Goal: Task Accomplishment & Management: Complete application form

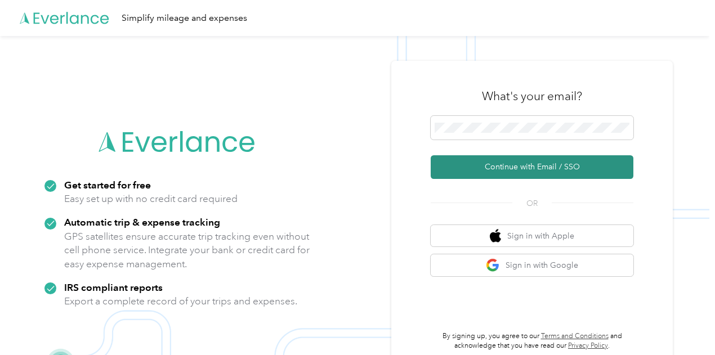
click at [527, 169] on button "Continue with Email / SSO" at bounding box center [532, 167] width 203 height 24
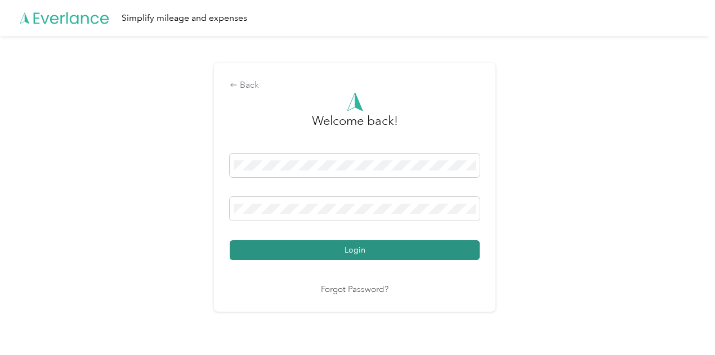
click at [382, 251] on button "Login" at bounding box center [355, 251] width 250 height 20
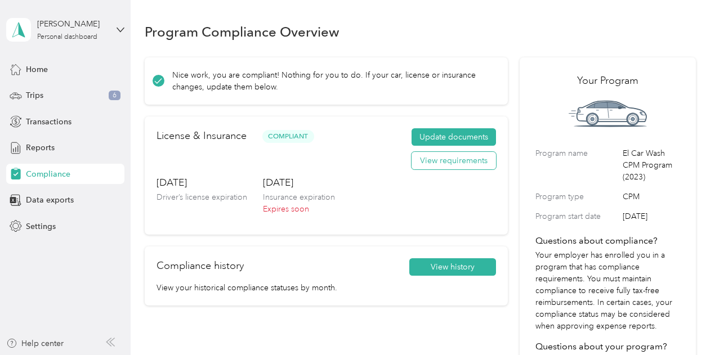
click at [438, 162] on button "View requirements" at bounding box center [454, 161] width 85 height 18
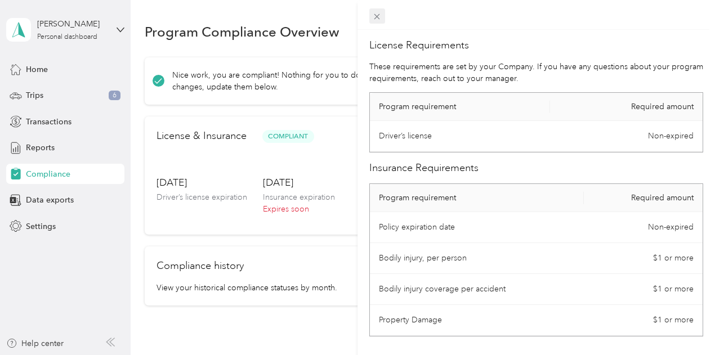
click at [382, 15] on icon at bounding box center [377, 17] width 10 height 10
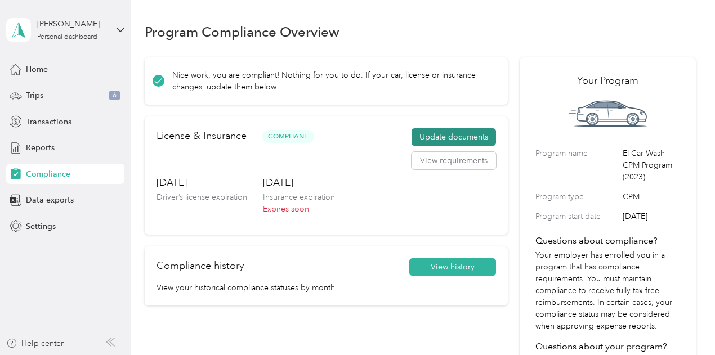
click at [441, 140] on button "Update documents" at bounding box center [454, 137] width 85 height 18
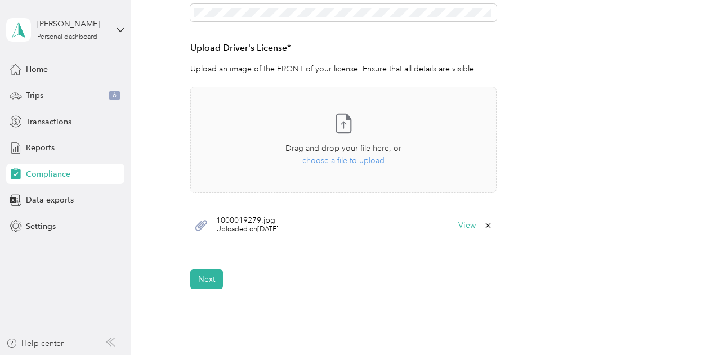
scroll to position [288, 0]
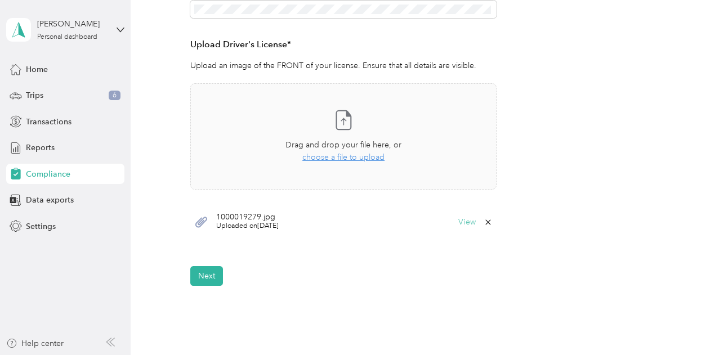
click at [464, 223] on button "View" at bounding box center [467, 223] width 17 height 8
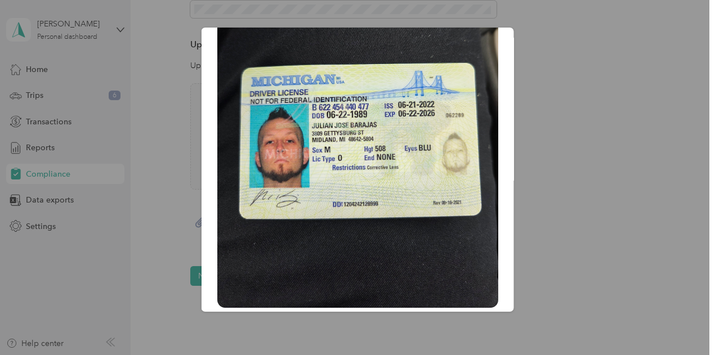
scroll to position [0, 0]
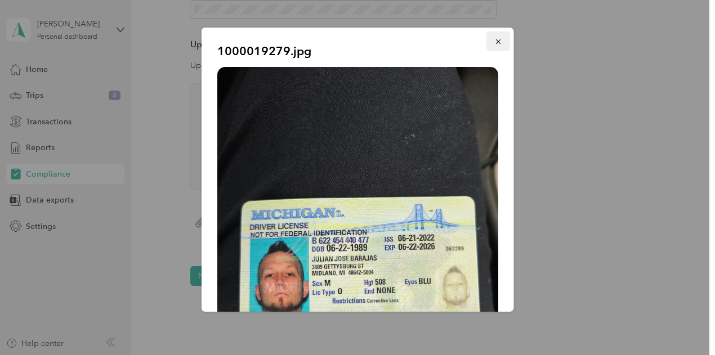
click at [495, 40] on icon "button" at bounding box center [499, 42] width 8 height 8
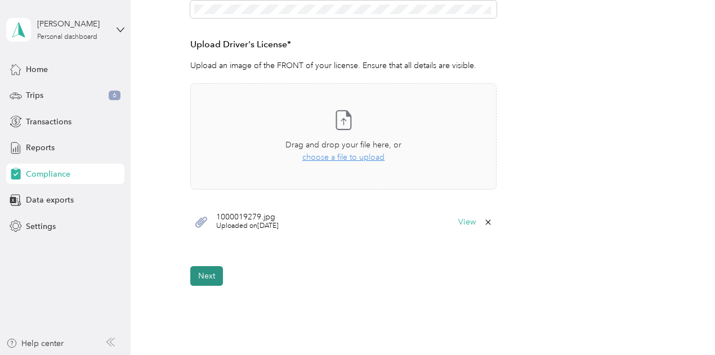
click at [210, 279] on button "Next" at bounding box center [206, 276] width 33 height 20
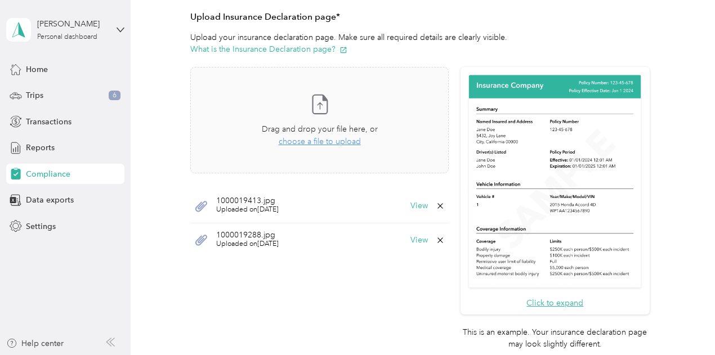
scroll to position [295, 0]
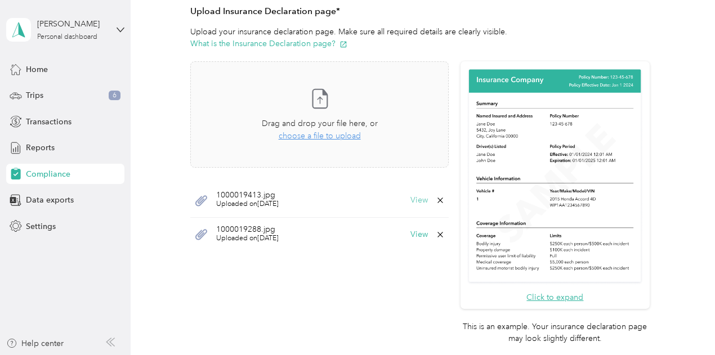
click at [416, 197] on button "View" at bounding box center [419, 201] width 17 height 8
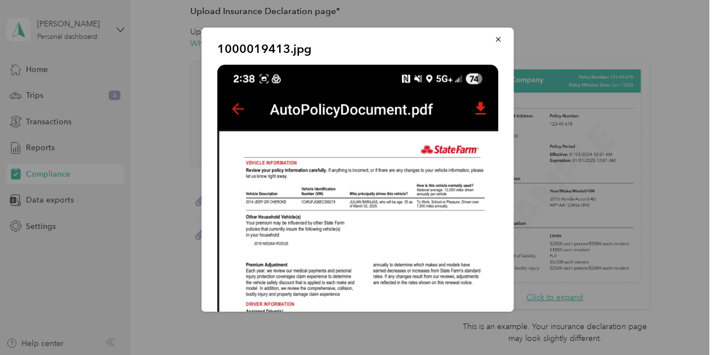
scroll to position [0, 0]
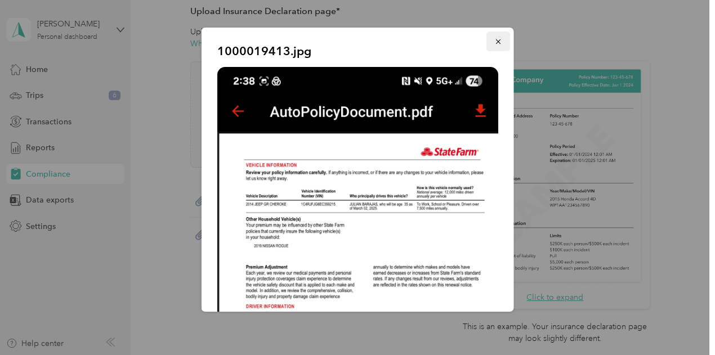
click at [495, 44] on icon "button" at bounding box center [499, 42] width 8 height 8
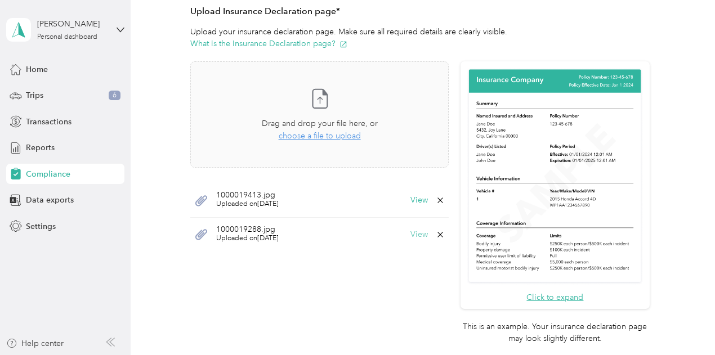
click at [413, 236] on button "View" at bounding box center [419, 235] width 17 height 8
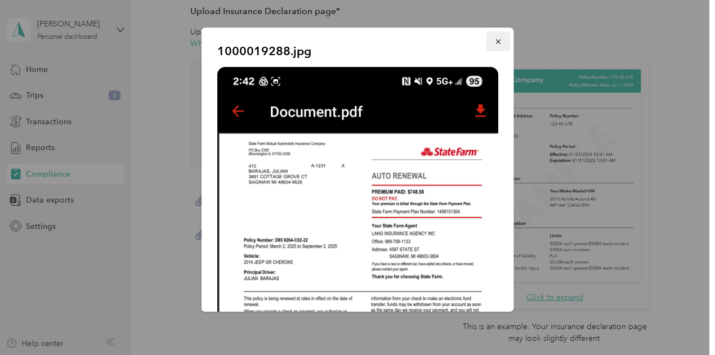
click at [495, 42] on icon "button" at bounding box center [499, 42] width 8 height 8
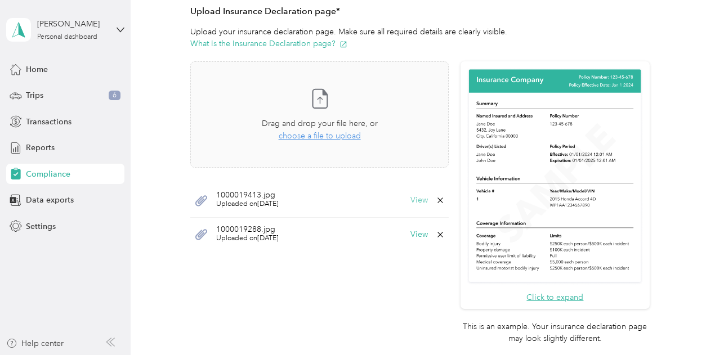
click at [419, 199] on button "View" at bounding box center [419, 201] width 17 height 8
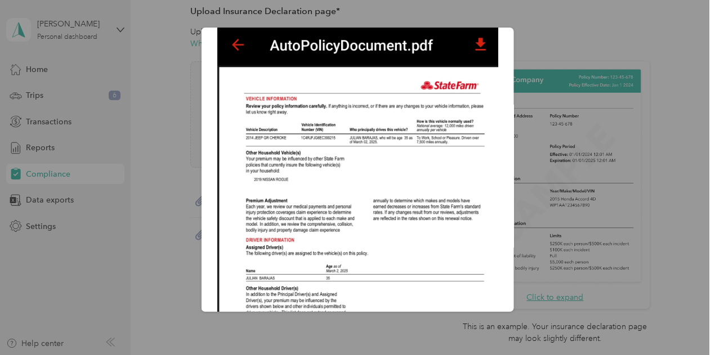
scroll to position [33, 0]
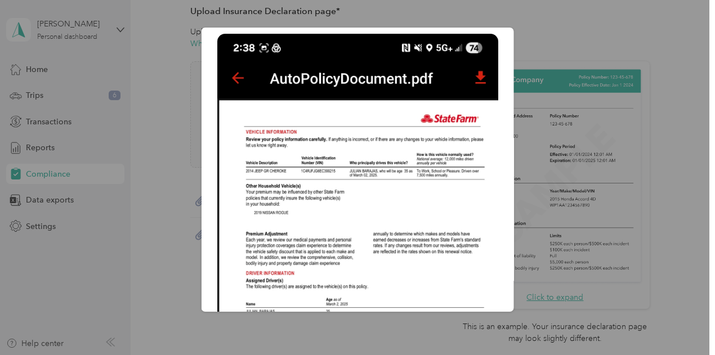
click at [548, 35] on div "1000019413.jpg" at bounding box center [514, 172] width 313 height 288
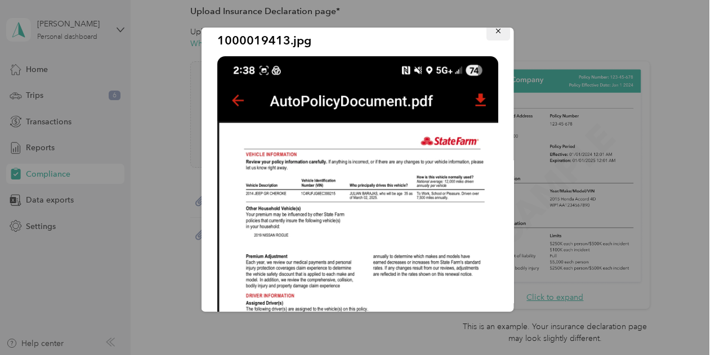
click at [495, 29] on icon "button" at bounding box center [499, 31] width 8 height 8
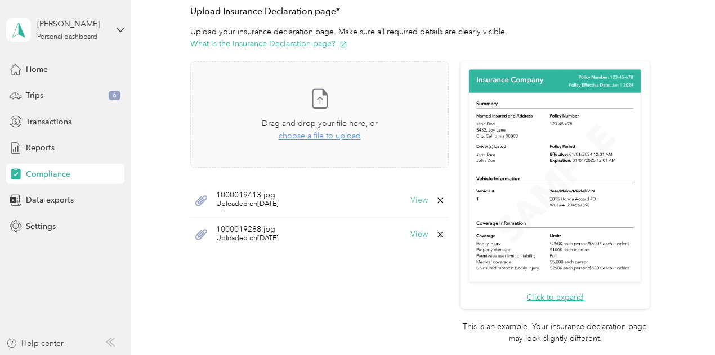
click at [411, 202] on button "View" at bounding box center [419, 201] width 17 height 8
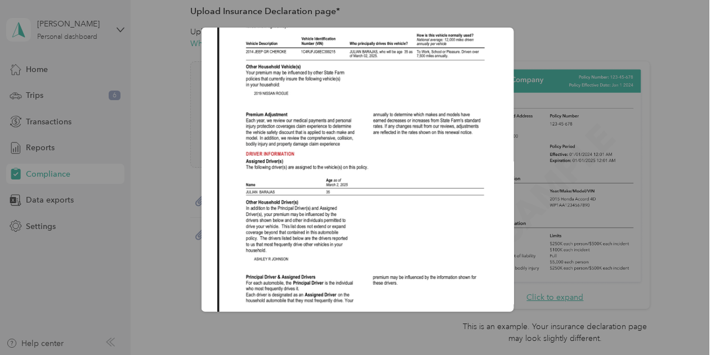
scroll to position [0, 0]
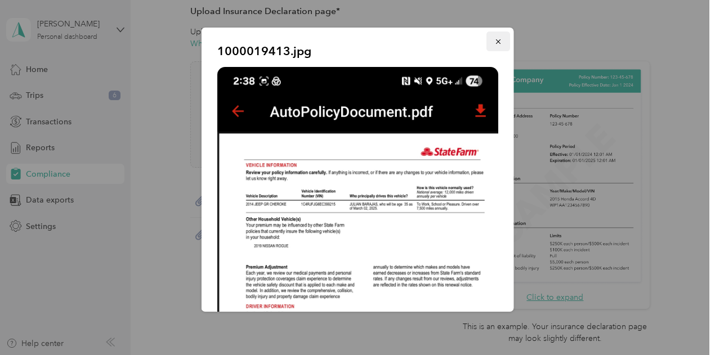
click at [495, 39] on icon "button" at bounding box center [499, 42] width 8 height 8
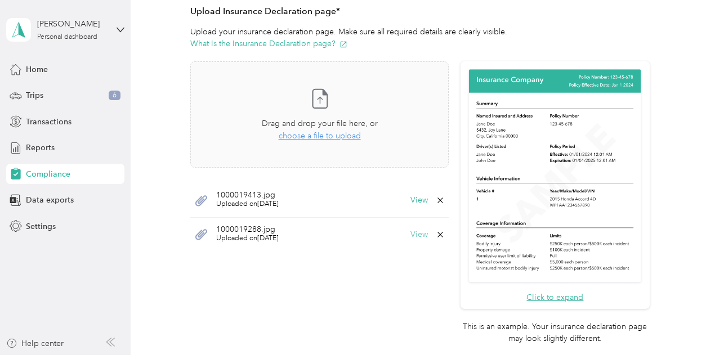
click at [415, 235] on button "View" at bounding box center [419, 235] width 17 height 8
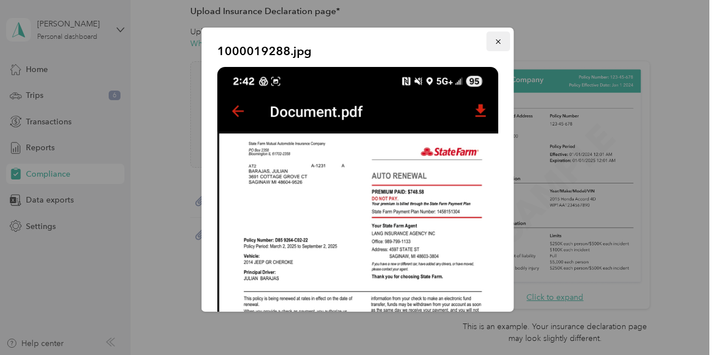
click at [488, 32] on button "button" at bounding box center [499, 42] width 24 height 20
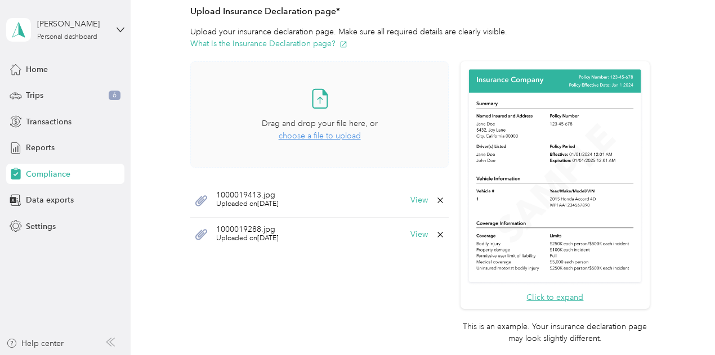
click at [349, 130] on div "Drag and drop your file here, or choose a file to upload" at bounding box center [320, 130] width 116 height 25
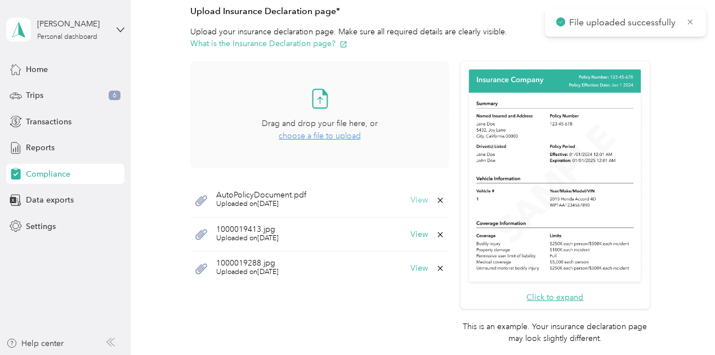
click at [419, 194] on div "AutoPolicyDocument.pdf Uploaded on [DATE] View" at bounding box center [319, 201] width 259 height 34
click at [419, 197] on button "View" at bounding box center [419, 201] width 17 height 8
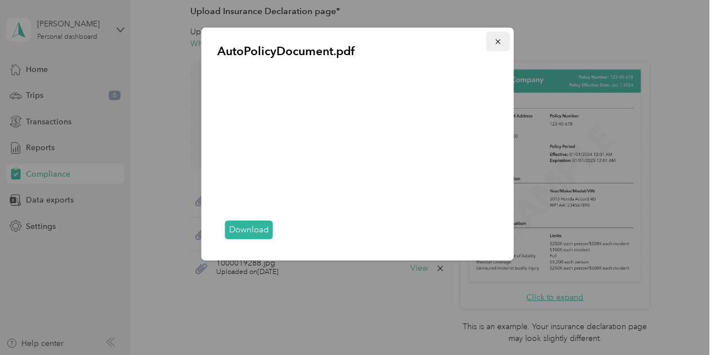
click at [497, 39] on icon "button" at bounding box center [499, 42] width 8 height 8
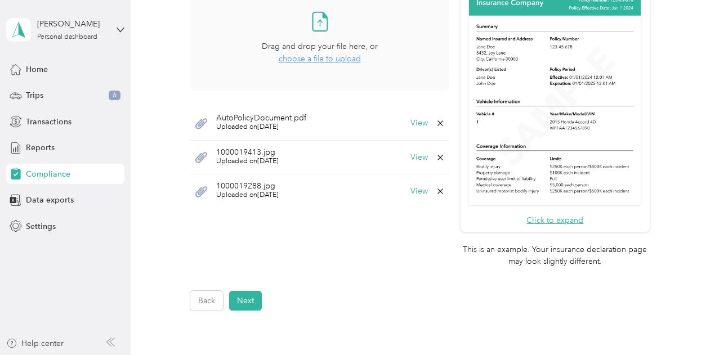
scroll to position [455, 0]
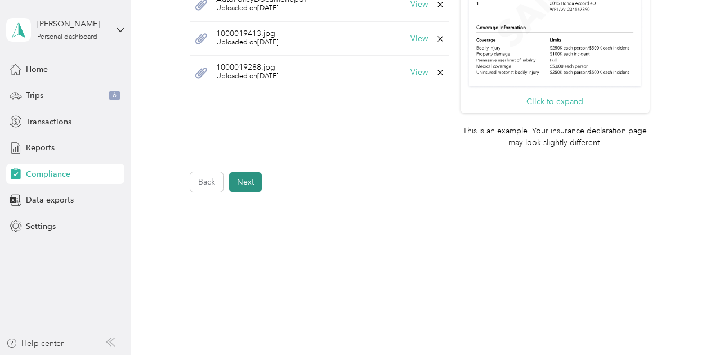
click at [248, 181] on button "Next" at bounding box center [245, 182] width 33 height 20
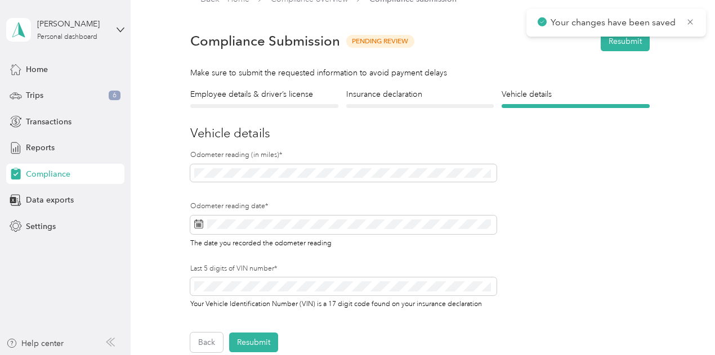
scroll to position [14, 0]
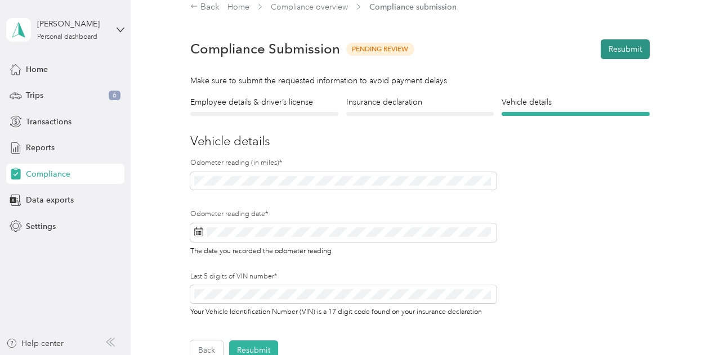
click at [613, 45] on button "Resubmit" at bounding box center [625, 49] width 49 height 20
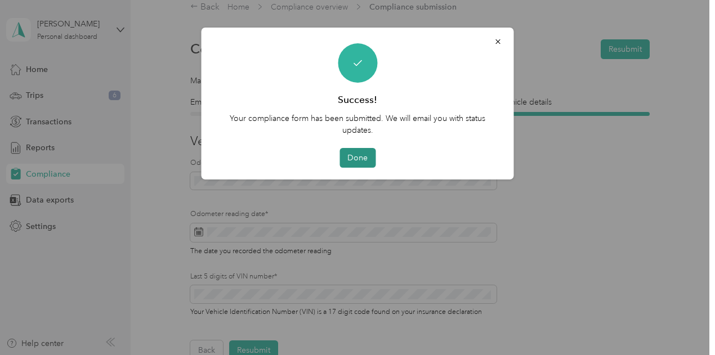
click at [361, 155] on button "Done" at bounding box center [358, 158] width 36 height 20
